Goal: Transaction & Acquisition: Book appointment/travel/reservation

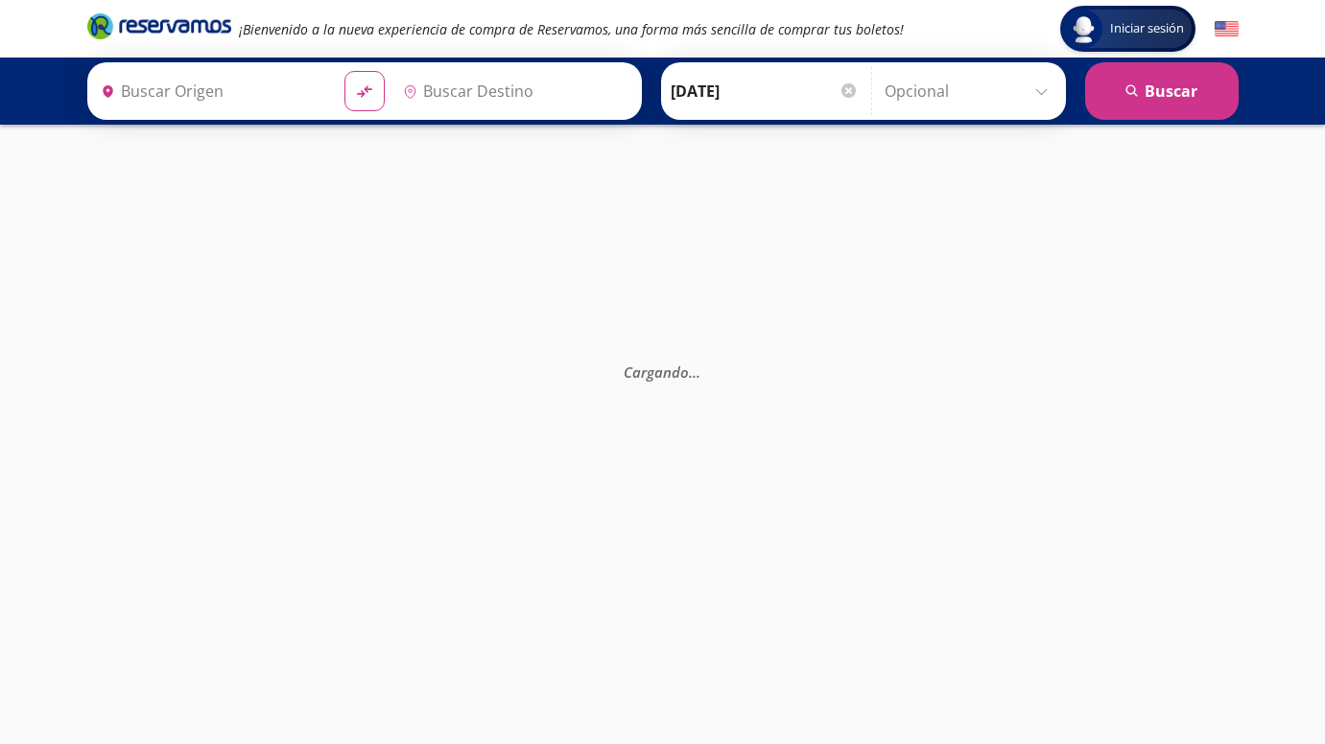
type input "[GEOGRAPHIC_DATA], [GEOGRAPHIC_DATA]"
type input "Santiago de Querétaro, [GEOGRAPHIC_DATA]"
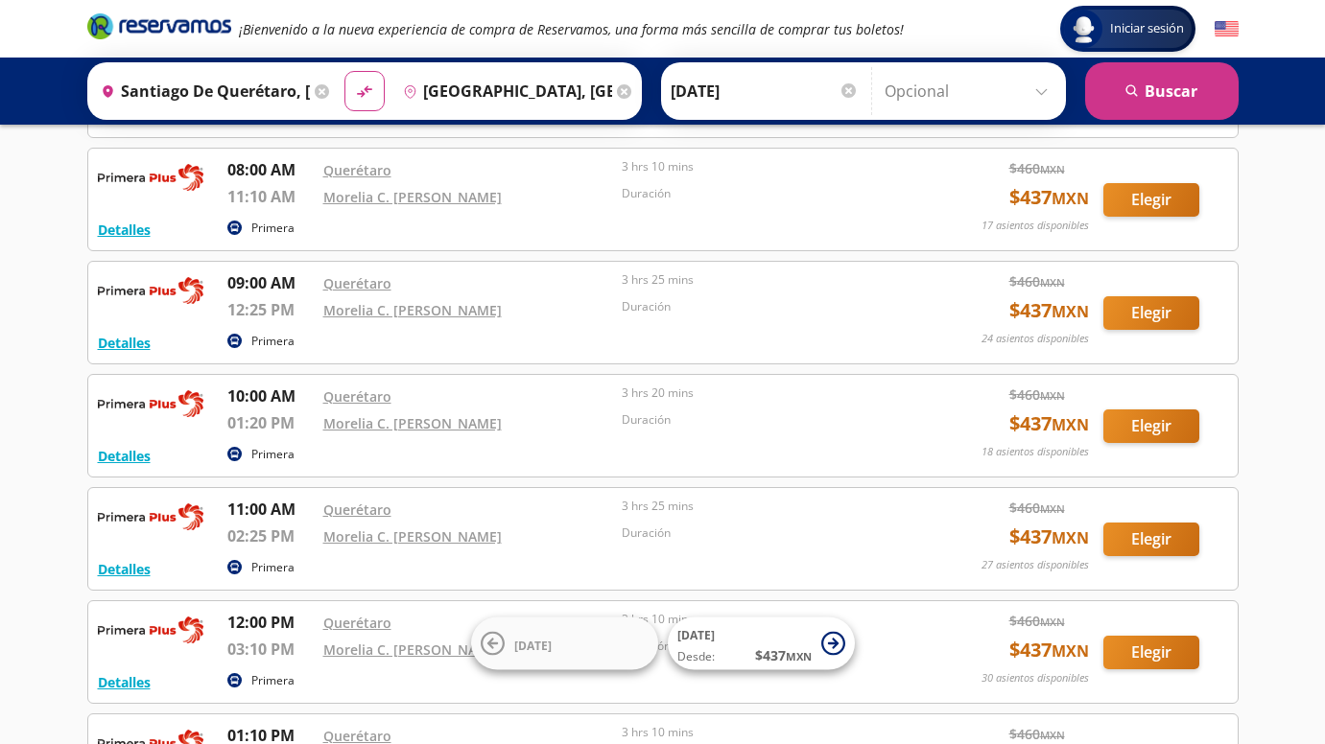
scroll to position [316, 0]
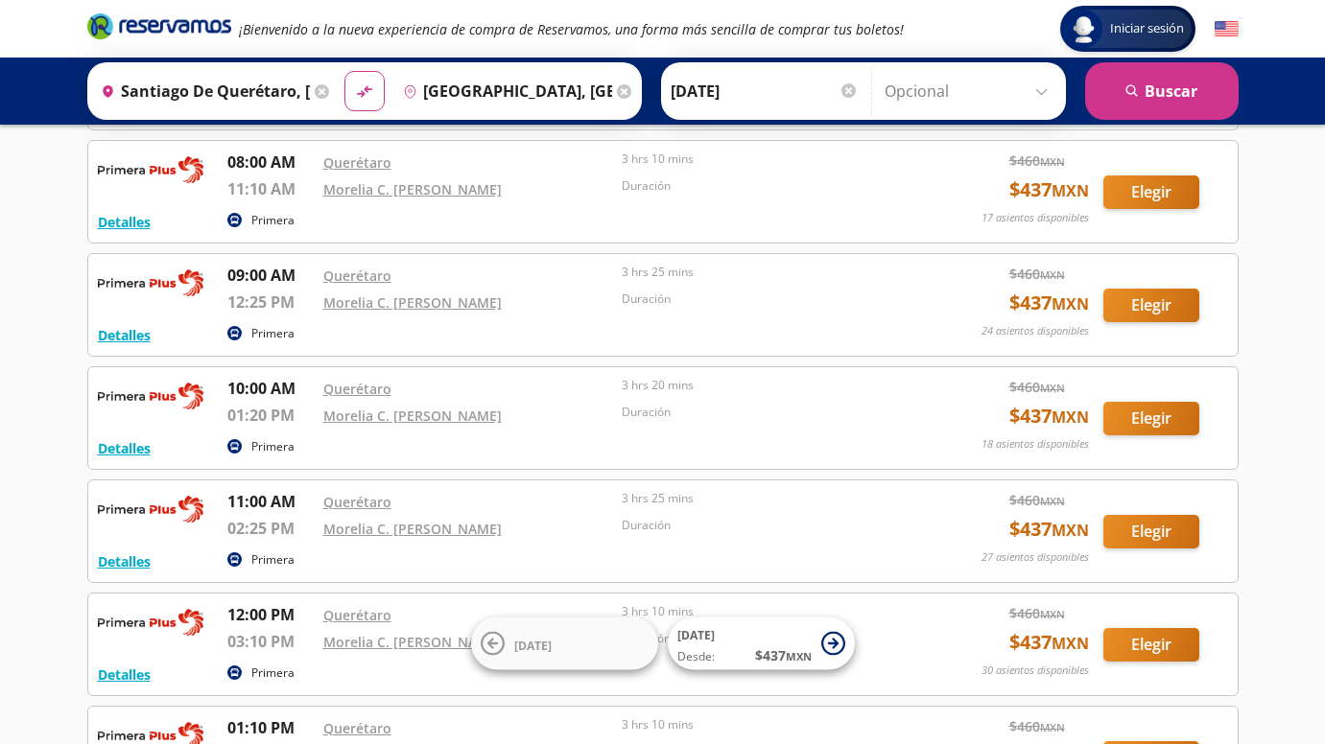
click at [1166, 410] on button "Elegir" at bounding box center [1151, 419] width 96 height 34
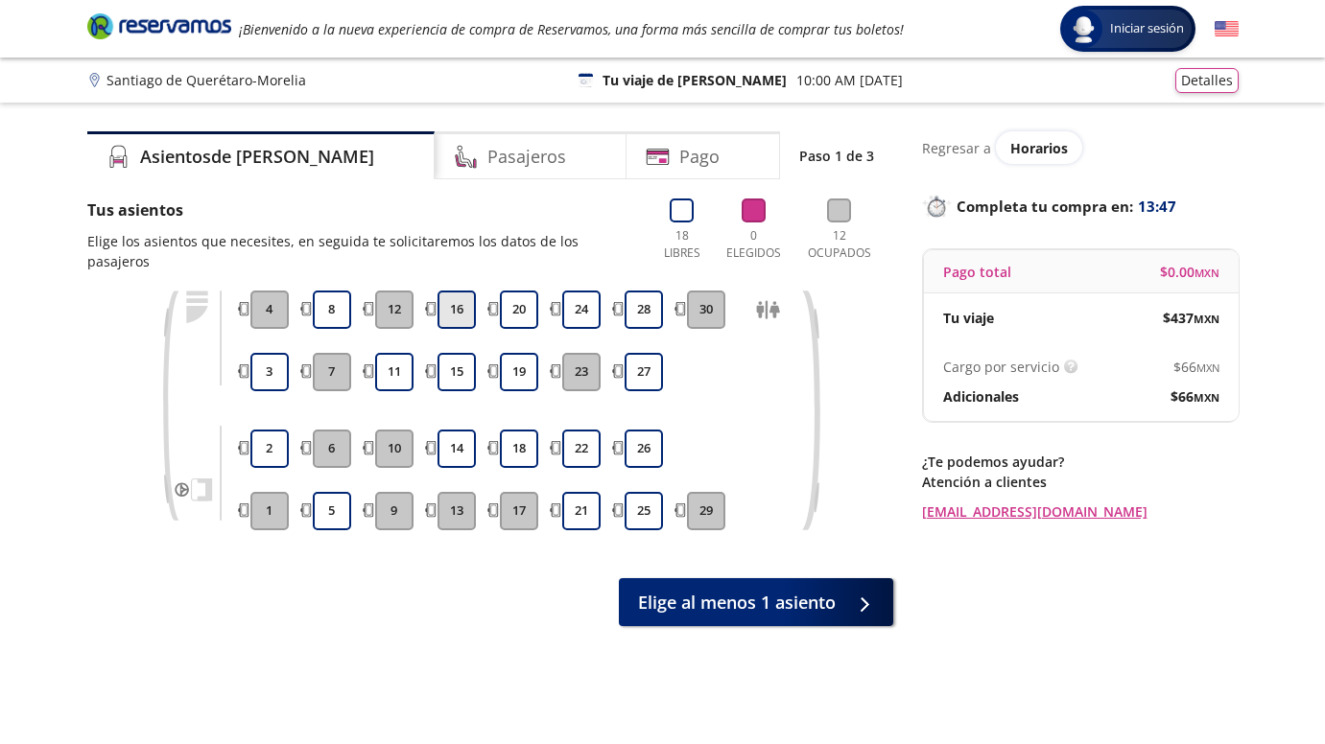
click at [456, 291] on button "16" at bounding box center [456, 310] width 38 height 38
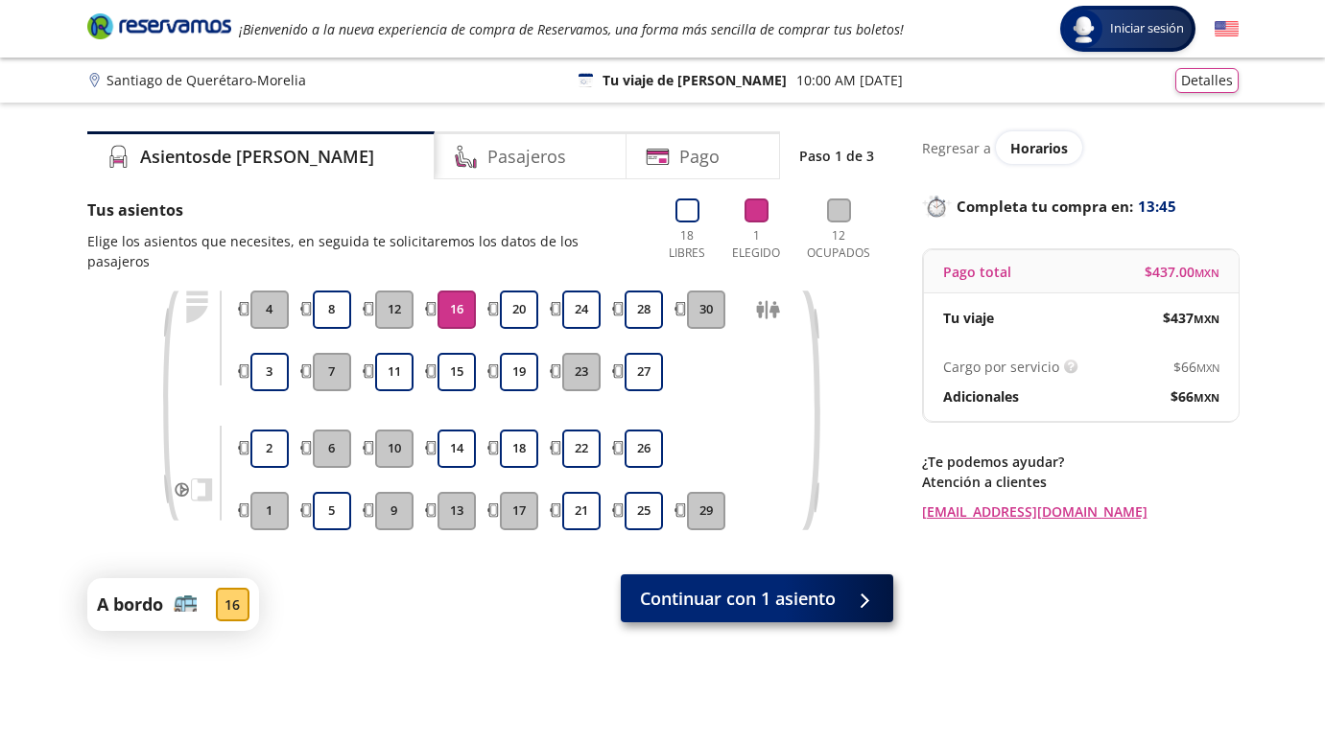
click at [733, 586] on span "Continuar con 1 asiento" at bounding box center [738, 599] width 196 height 26
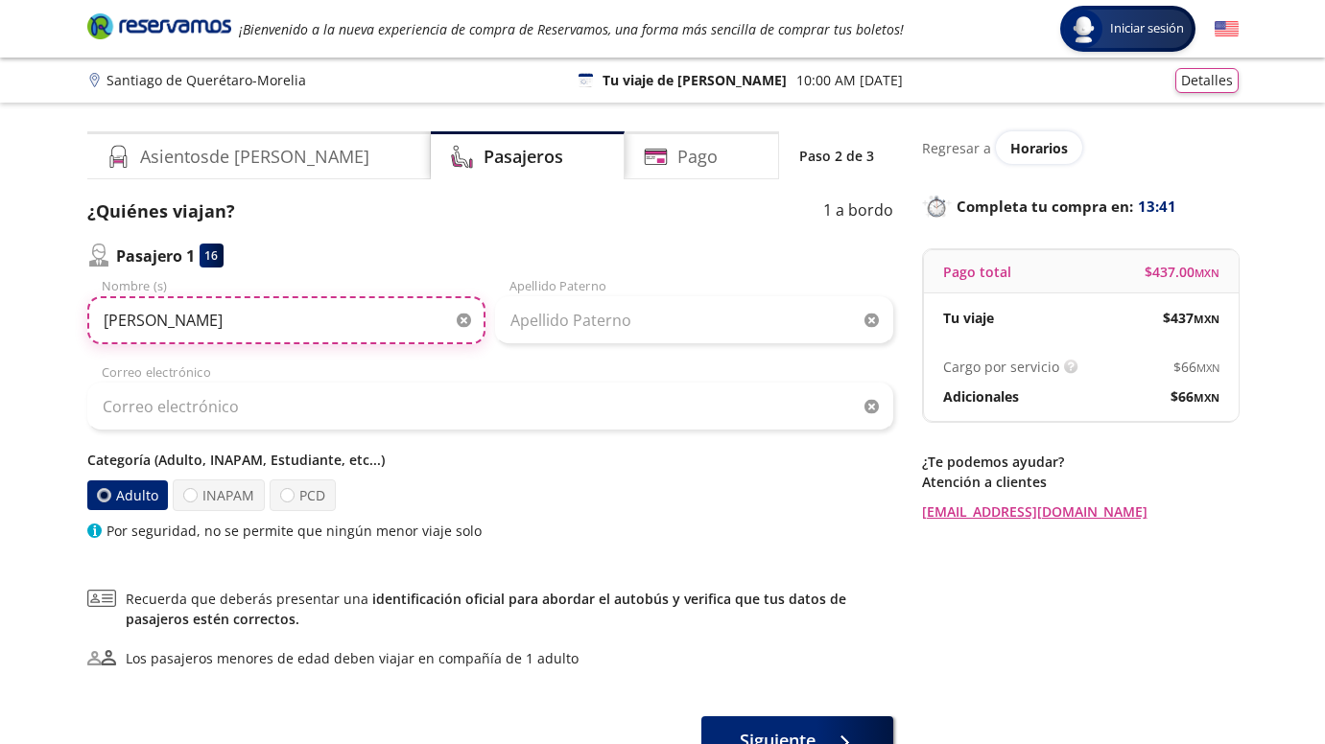
type input "[PERSON_NAME]"
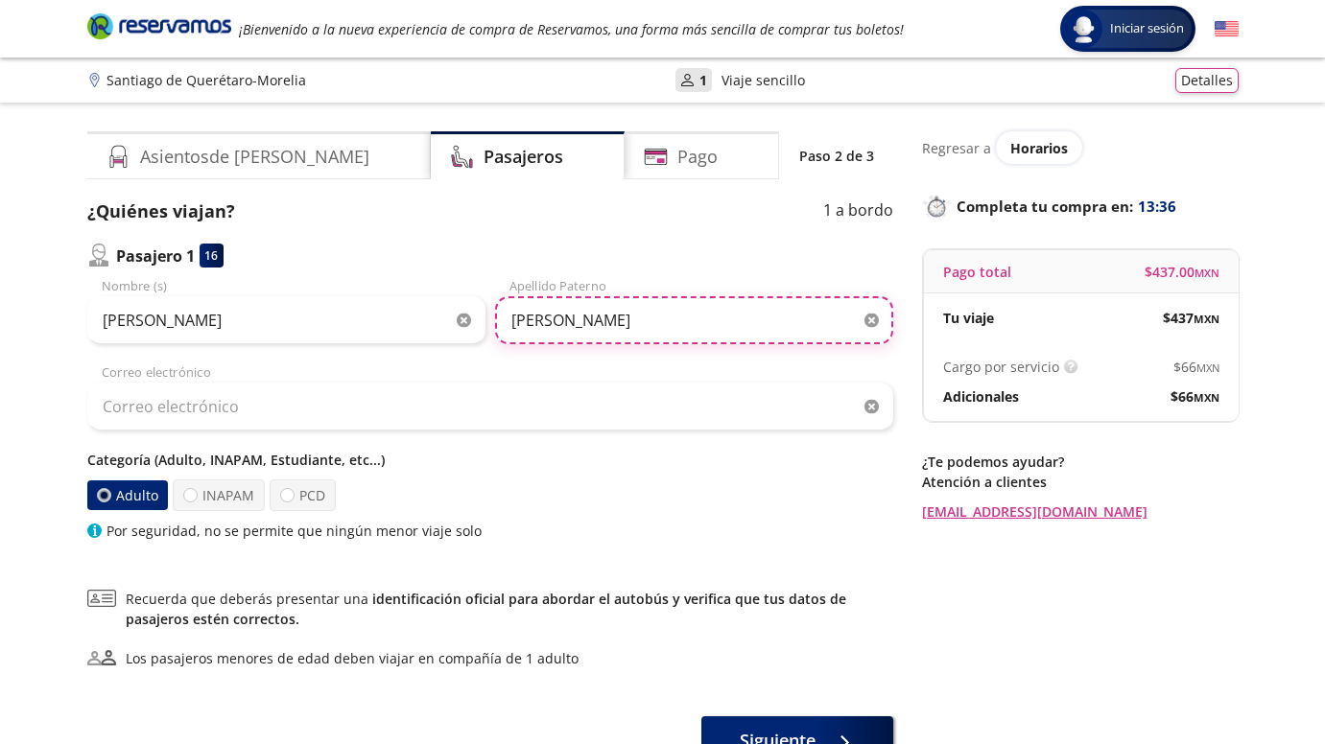
type input "[PERSON_NAME]"
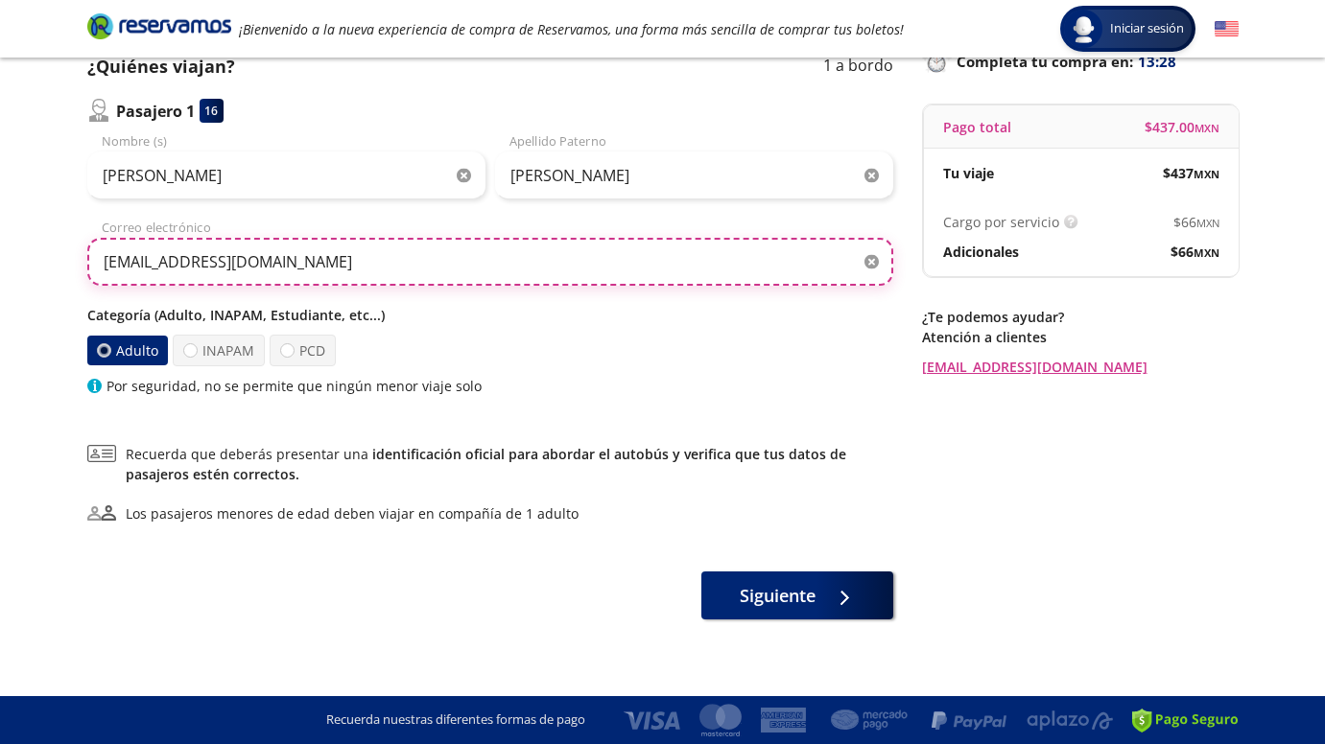
scroll to position [145, 0]
type input "[EMAIL_ADDRESS][DOMAIN_NAME]"
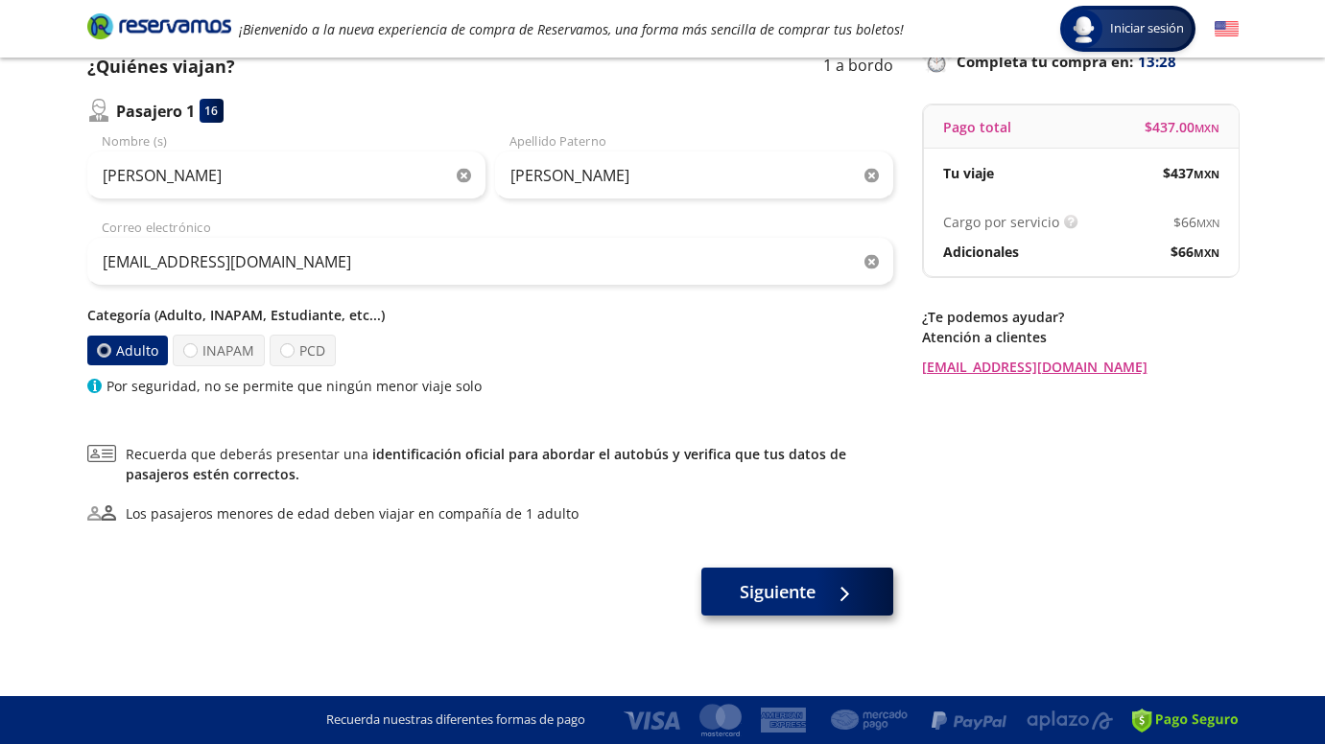
click at [813, 602] on span "Siguiente" at bounding box center [778, 592] width 76 height 26
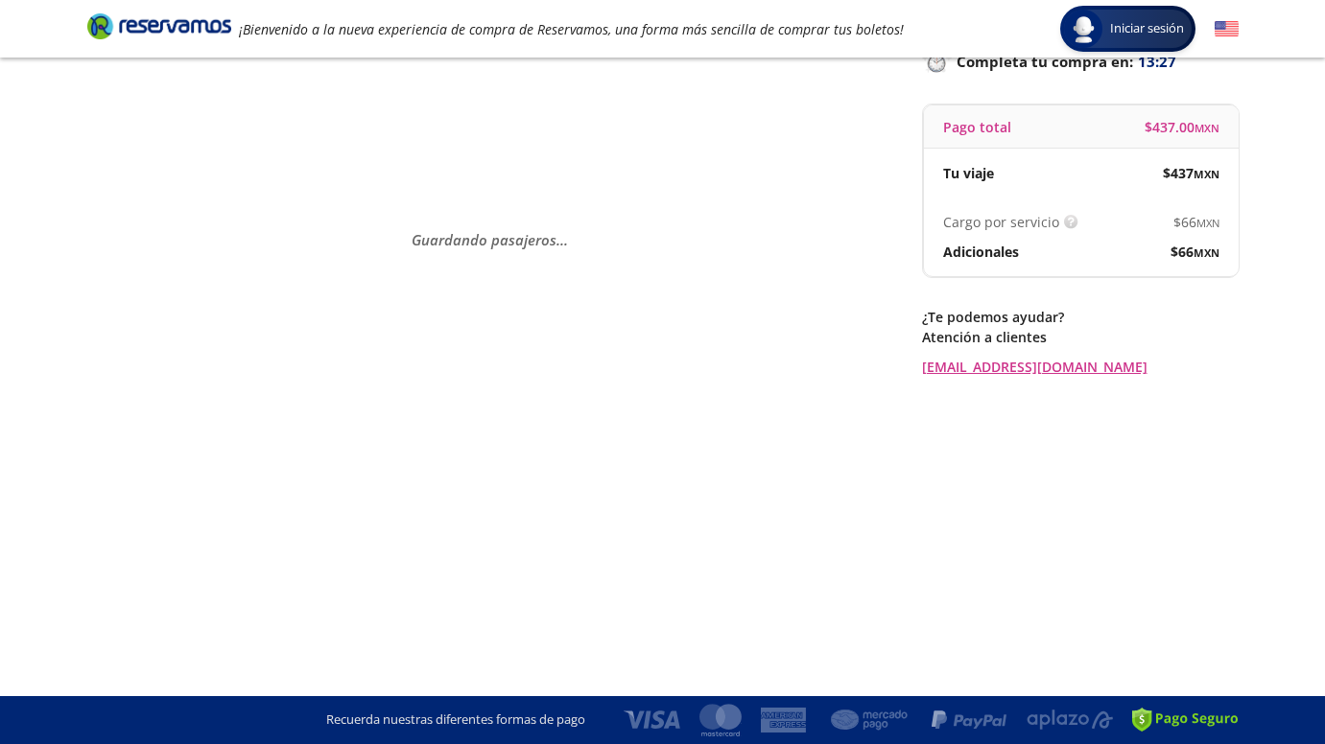
scroll to position [0, 0]
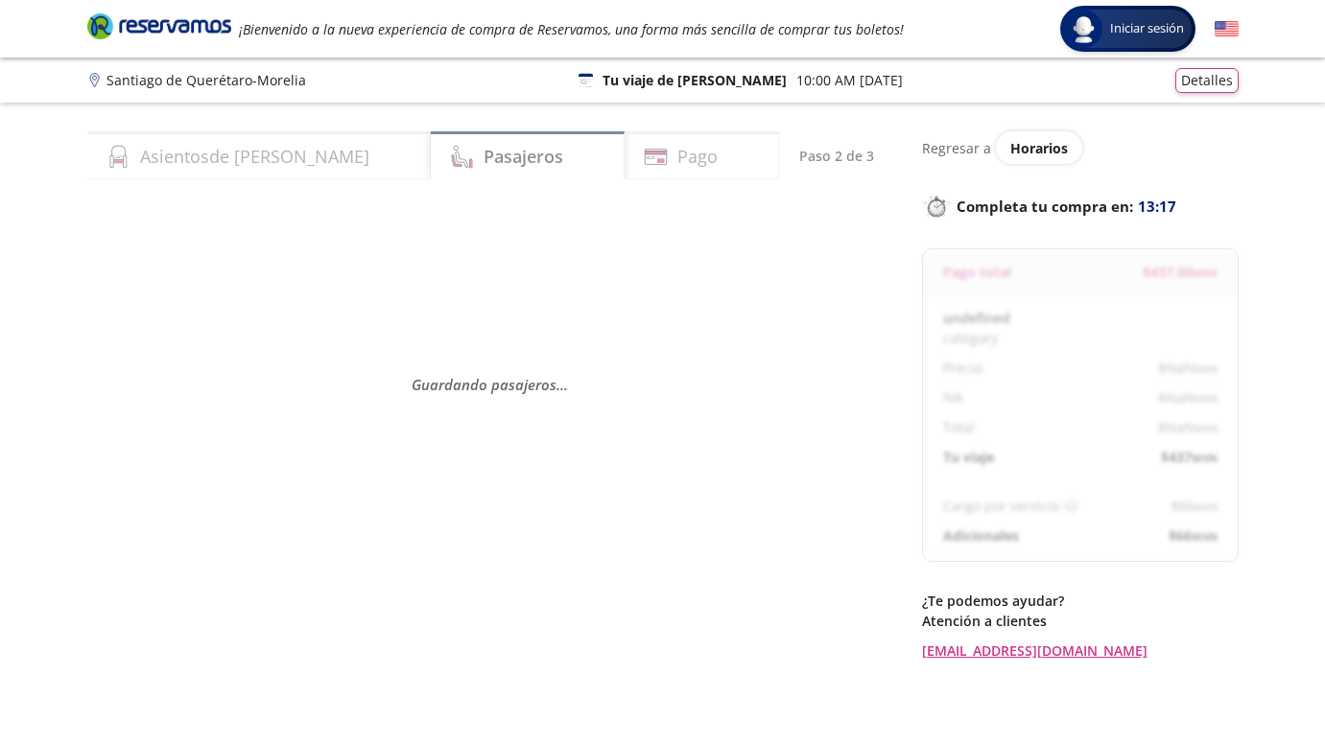
select select "MX"
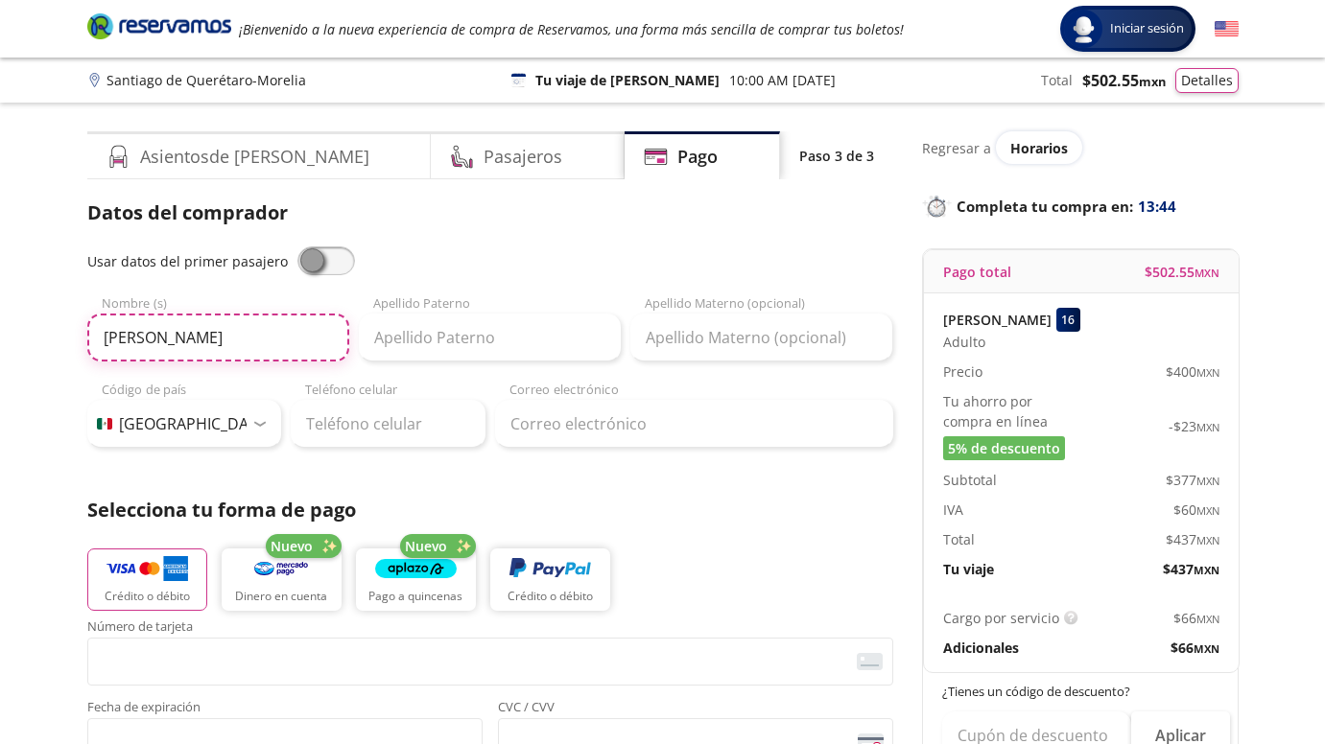
type input "[PERSON_NAME]"
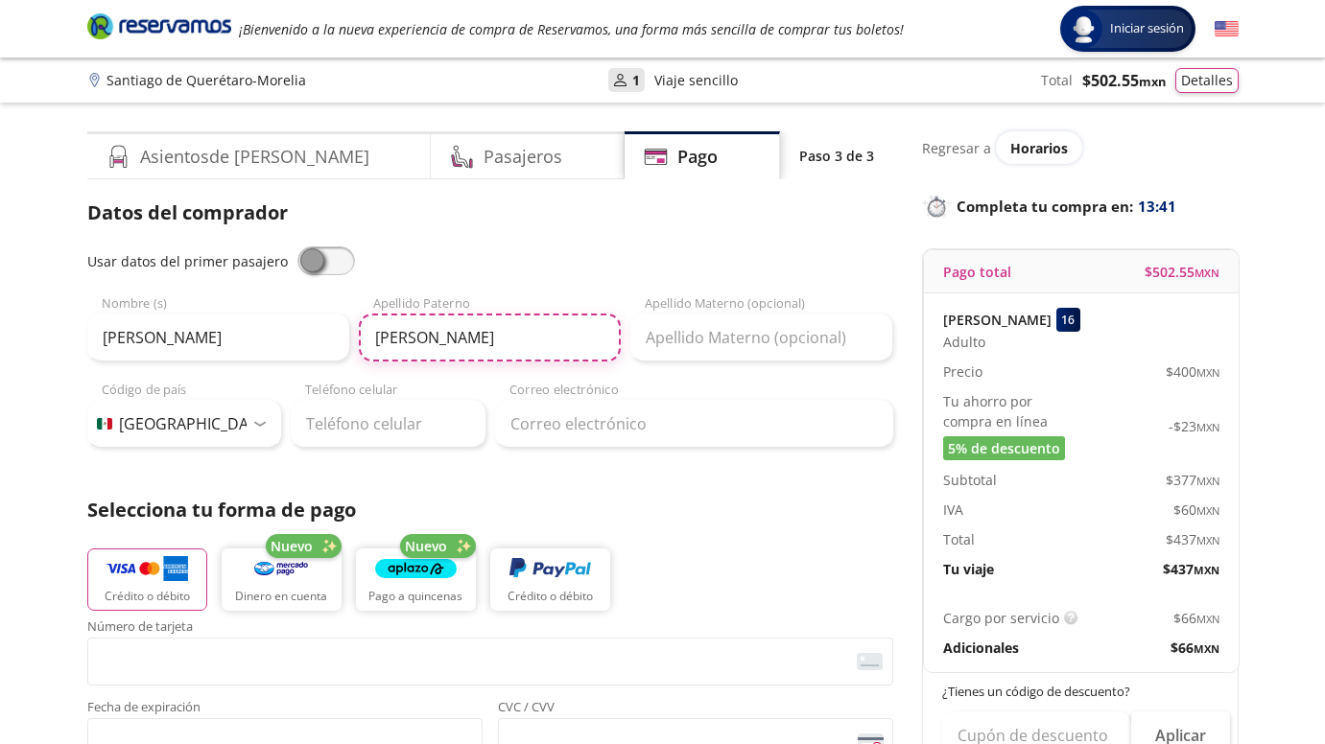
type input "[PERSON_NAME]"
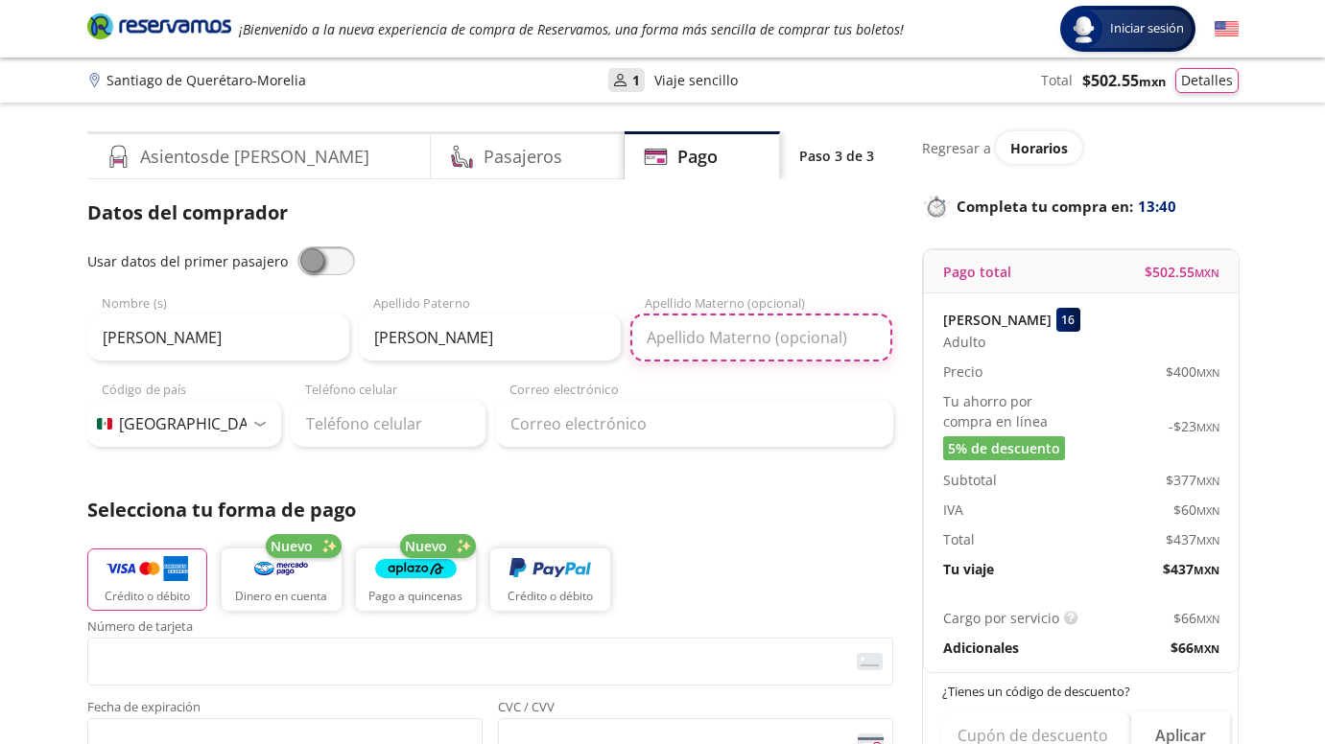
type input "E"
type input "[PERSON_NAME]"
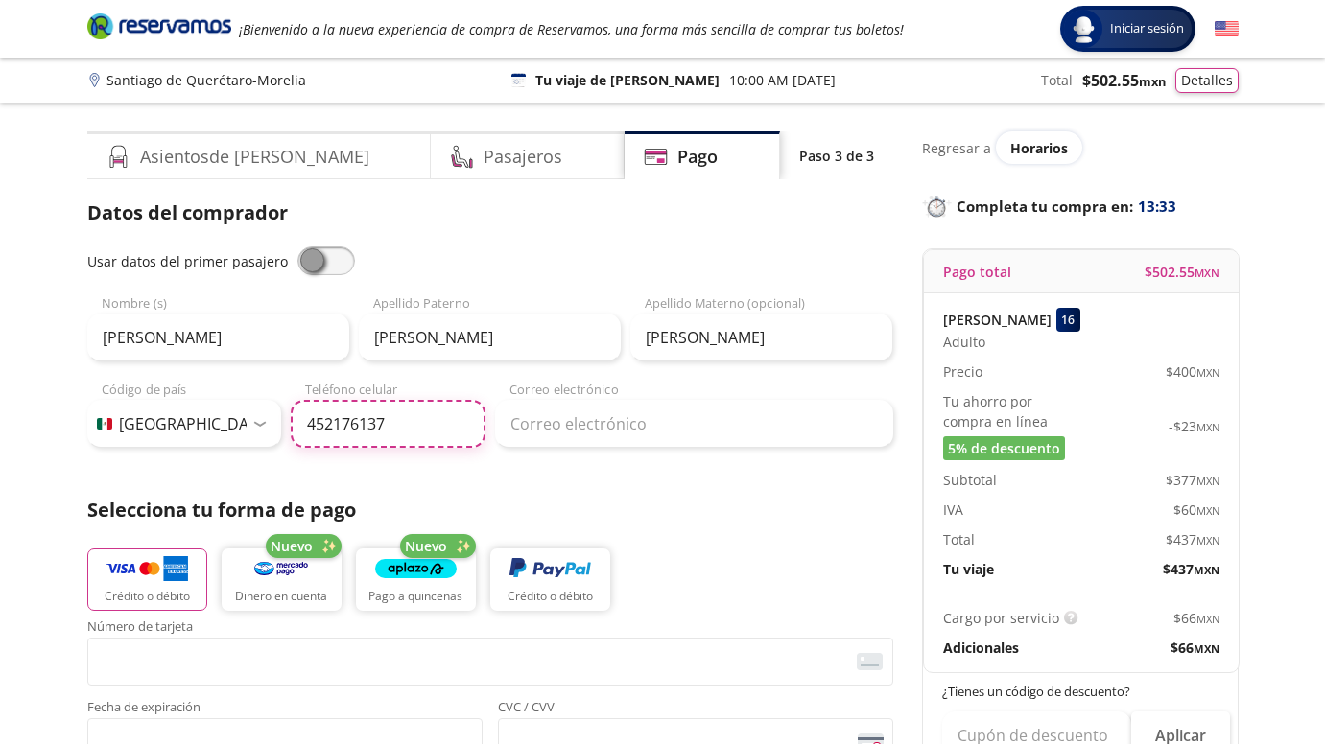
type input "452 176 1375"
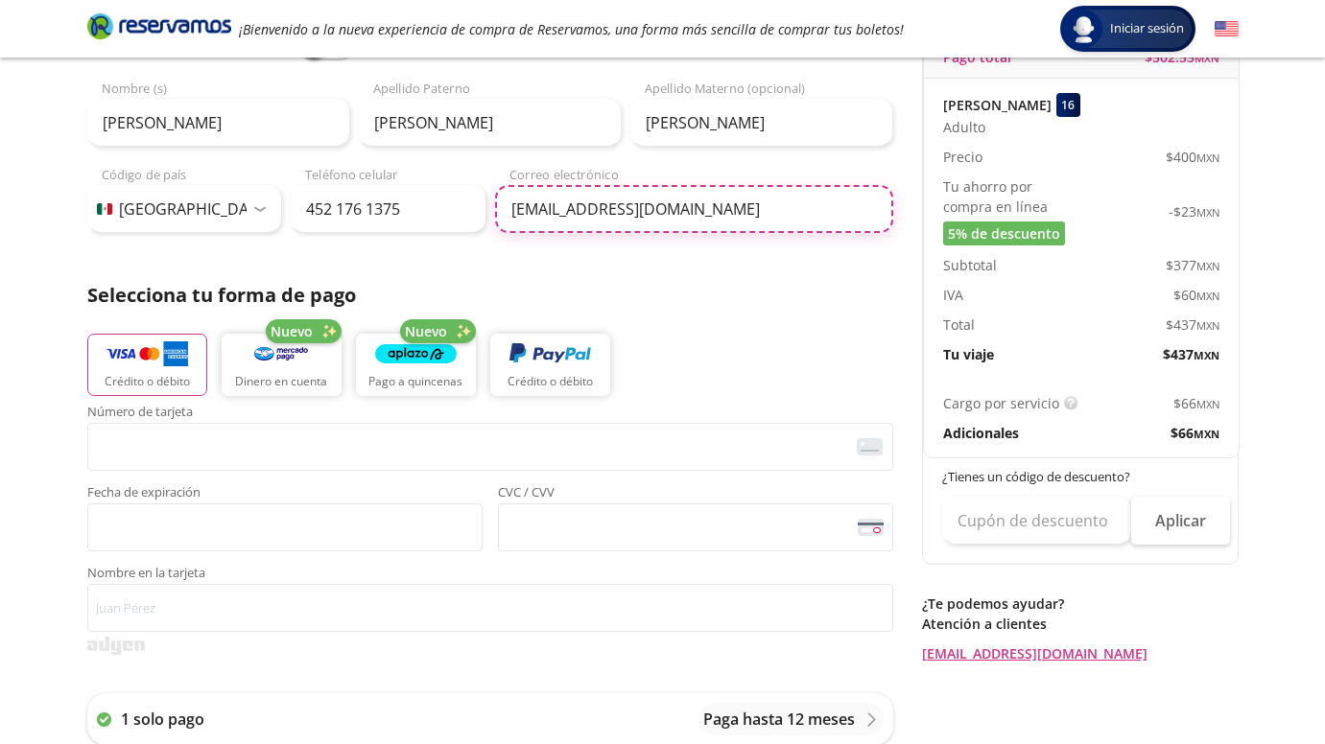
scroll to position [229, 0]
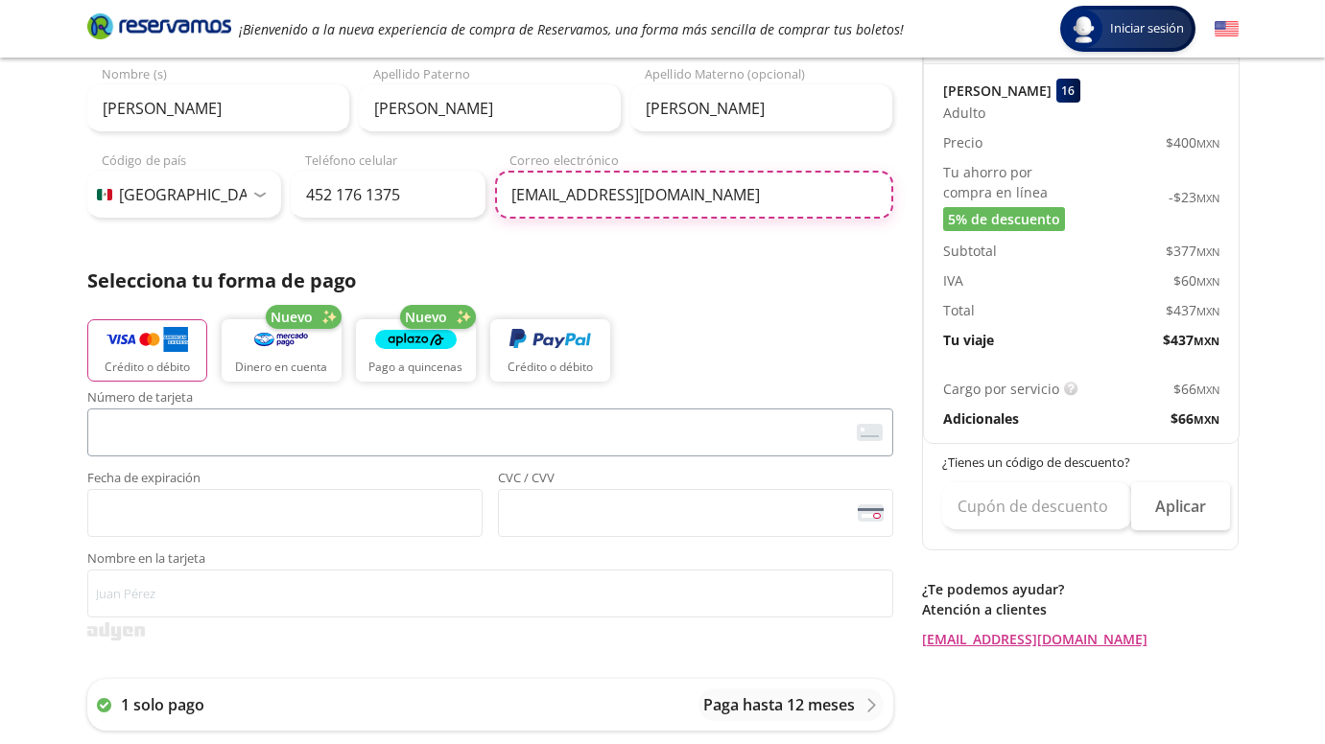
type input "[EMAIL_ADDRESS][DOMAIN_NAME]"
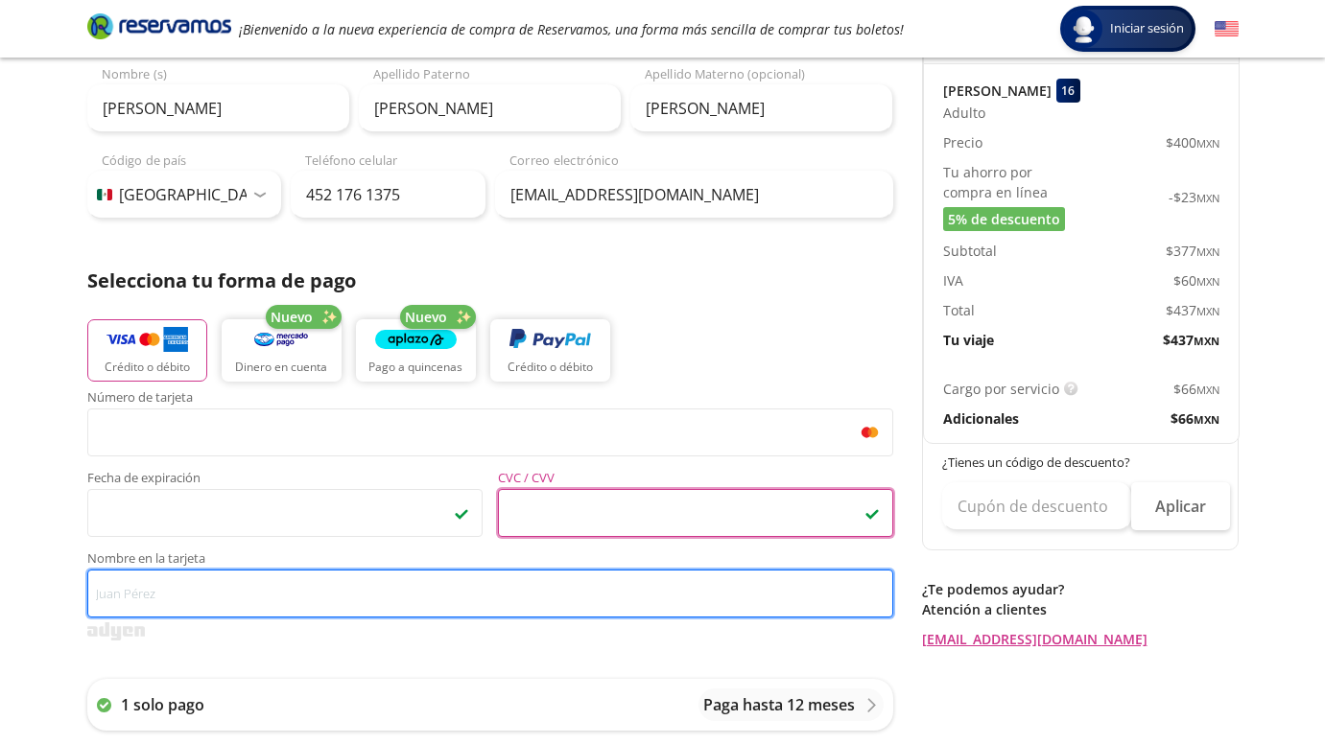
click at [269, 590] on input "Nombre en la tarjeta" at bounding box center [490, 594] width 806 height 48
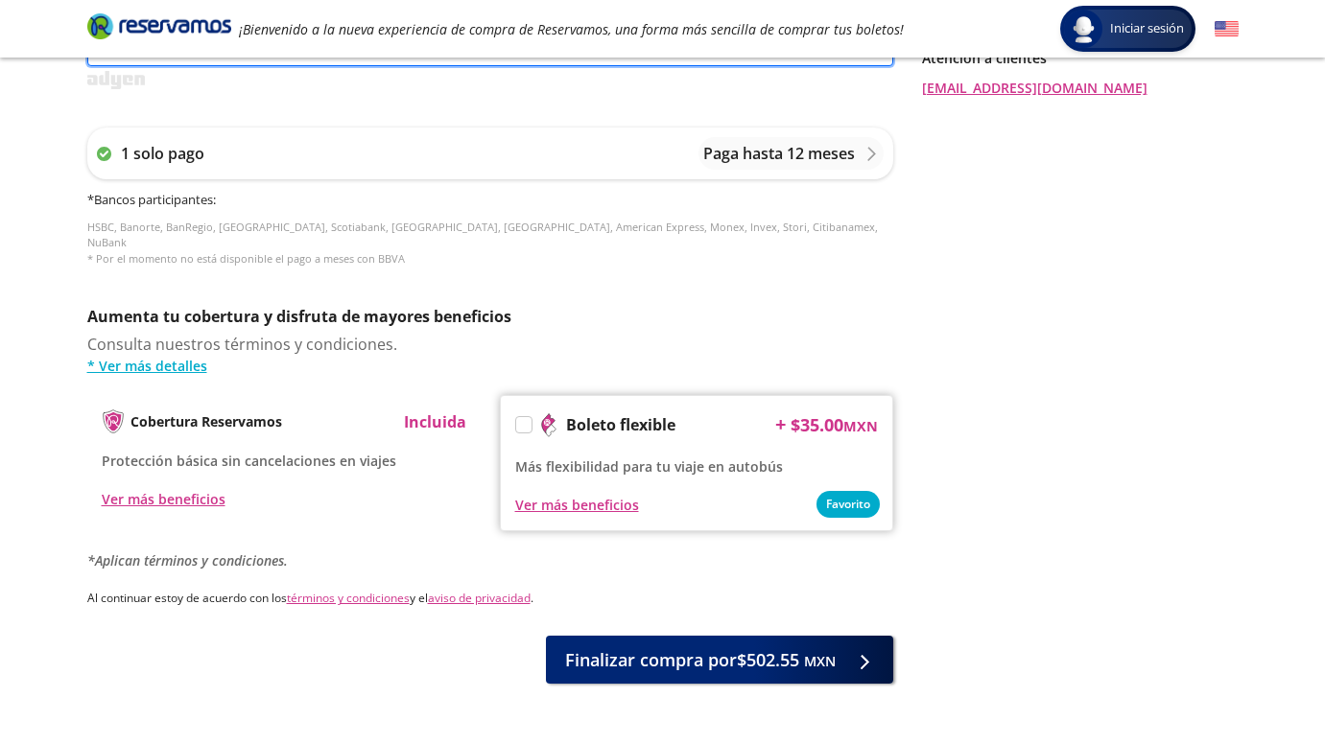
scroll to position [798, 0]
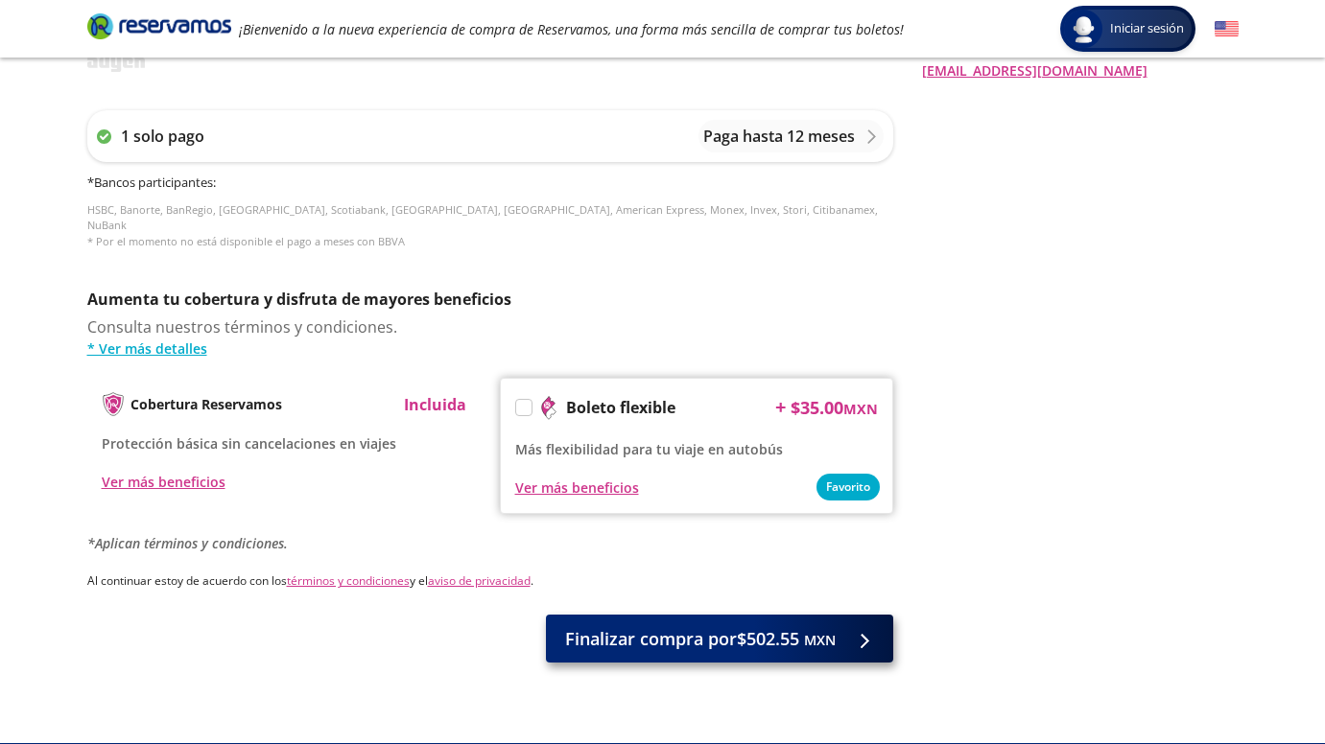
type input "[PERSON_NAME]"
click at [615, 626] on span "Finalizar compra por $502.55 MXN" at bounding box center [700, 639] width 270 height 26
